Goal: Task Accomplishment & Management: Use online tool/utility

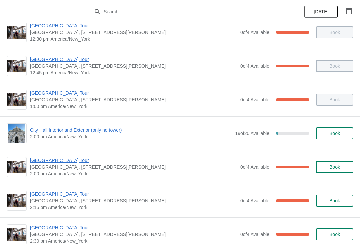
scroll to position [428, 0]
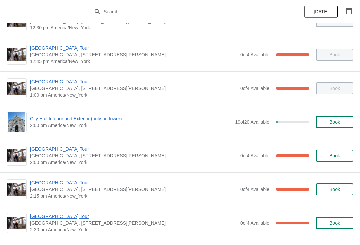
click at [128, 118] on span "City Hall Interior and Exterior (only no tower)" at bounding box center [131, 118] width 202 height 7
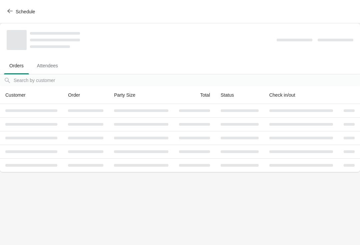
scroll to position [0, 0]
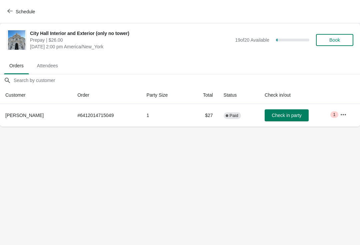
click at [9, 13] on icon "button" at bounding box center [9, 10] width 5 height 5
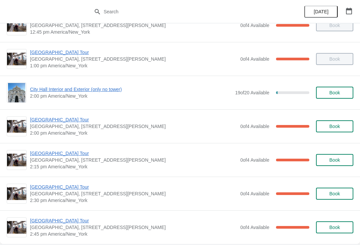
scroll to position [467, 0]
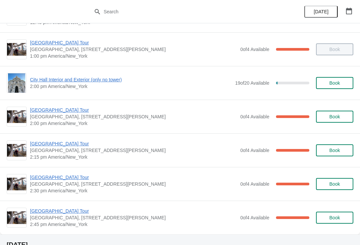
click at [45, 111] on span "[GEOGRAPHIC_DATA] Tour" at bounding box center [133, 110] width 207 height 7
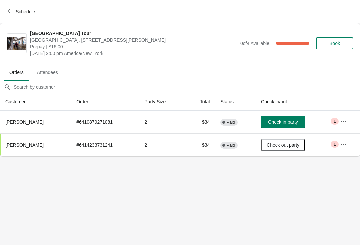
click at [293, 124] on span "Check in party" at bounding box center [283, 121] width 30 height 5
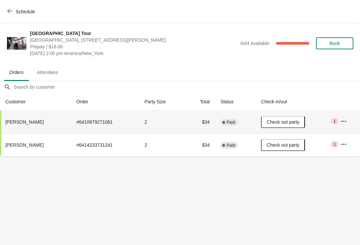
click at [14, 13] on span "Schedule" at bounding box center [22, 11] width 26 height 6
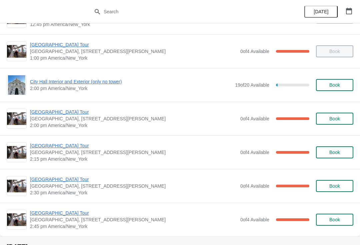
scroll to position [466, 0]
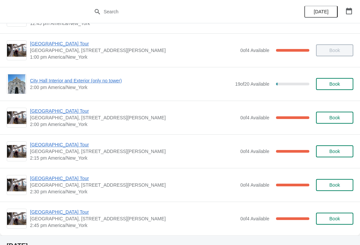
click at [46, 81] on span "City Hall Interior and Exterior (only no tower)" at bounding box center [131, 80] width 202 height 7
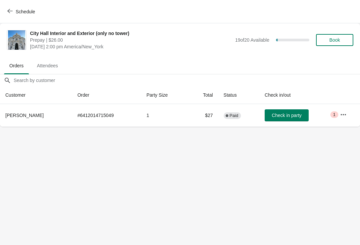
scroll to position [0, 0]
click at [286, 118] on button "Check in party" at bounding box center [287, 115] width 44 height 12
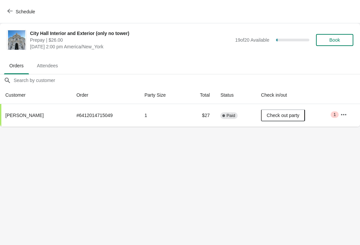
click at [11, 10] on icon "button" at bounding box center [9, 10] width 5 height 5
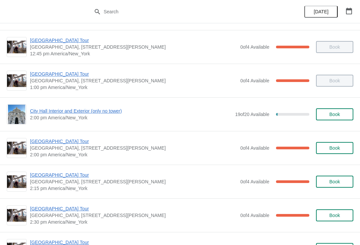
scroll to position [458, 0]
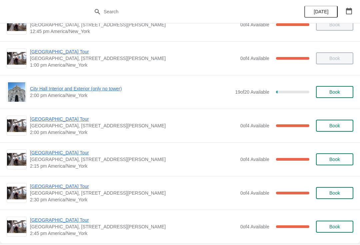
click at [112, 88] on span "City Hall Interior and Exterior (only no tower)" at bounding box center [131, 88] width 202 height 7
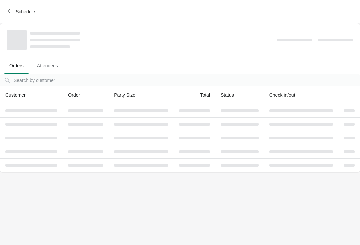
scroll to position [0, 0]
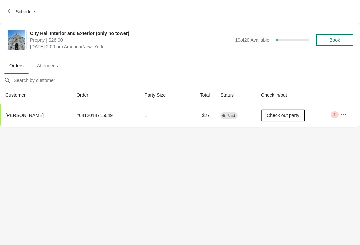
click at [13, 14] on span "Schedule" at bounding box center [22, 11] width 26 height 6
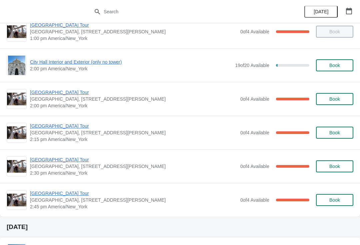
scroll to position [485, 0]
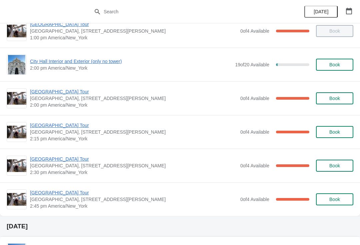
click at [41, 124] on span "[GEOGRAPHIC_DATA] Tour" at bounding box center [133, 125] width 207 height 7
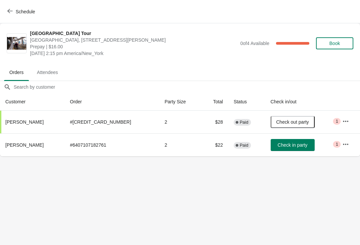
click at [18, 13] on span "Schedule" at bounding box center [25, 11] width 19 height 5
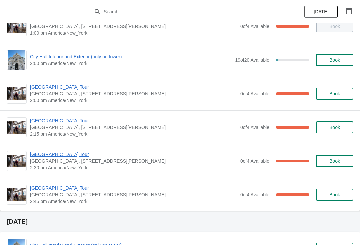
scroll to position [490, 0]
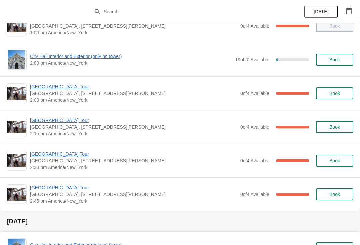
click at [74, 120] on span "[GEOGRAPHIC_DATA] Tour" at bounding box center [133, 120] width 207 height 7
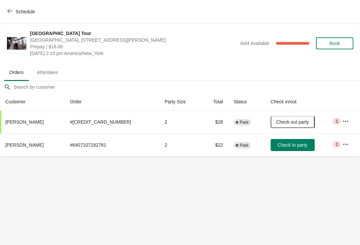
scroll to position [0, 0]
click at [13, 15] on button "Schedule" at bounding box center [21, 12] width 37 height 12
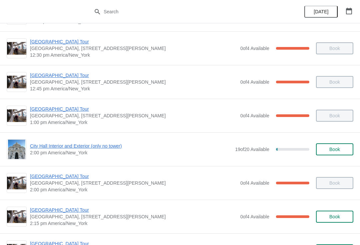
scroll to position [400, 0]
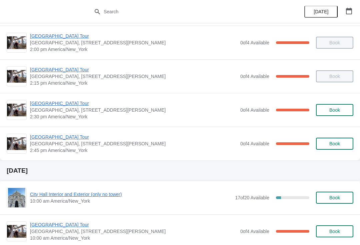
scroll to position [541, 0]
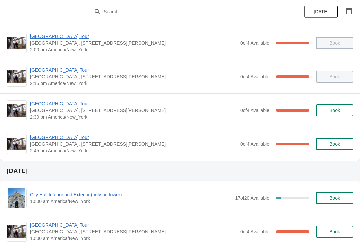
click at [37, 105] on span "[GEOGRAPHIC_DATA] Tour" at bounding box center [133, 103] width 207 height 7
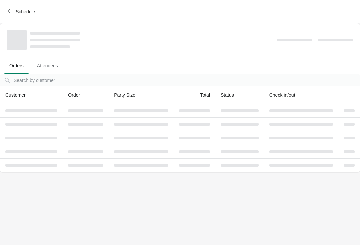
scroll to position [0, 0]
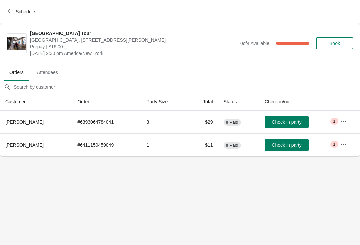
click at [294, 147] on span "Check in party" at bounding box center [287, 144] width 30 height 5
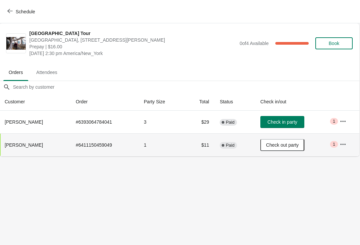
scroll to position [0, 1]
click at [13, 12] on span "Schedule" at bounding box center [22, 11] width 26 height 6
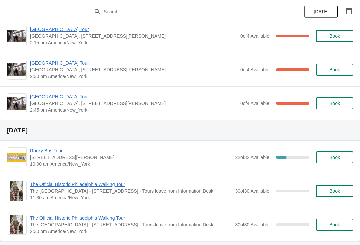
scroll to position [2626, 0]
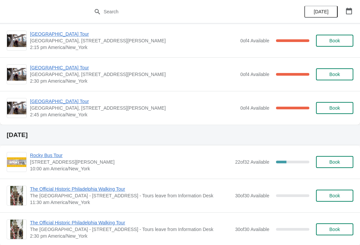
click at [46, 104] on span "[GEOGRAPHIC_DATA] Tour" at bounding box center [133, 101] width 207 height 7
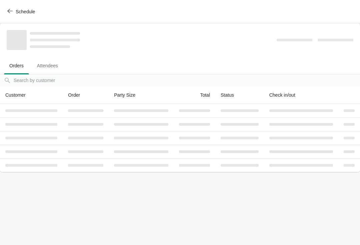
scroll to position [0, 0]
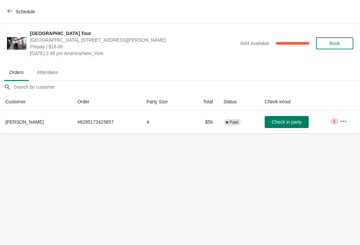
click at [5, 11] on button "Schedule" at bounding box center [21, 12] width 37 height 12
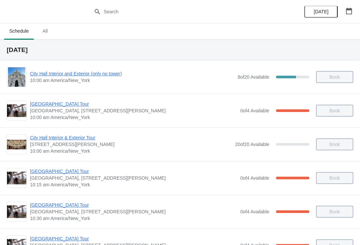
scroll to position [-1, 0]
